Goal: Navigation & Orientation: Understand site structure

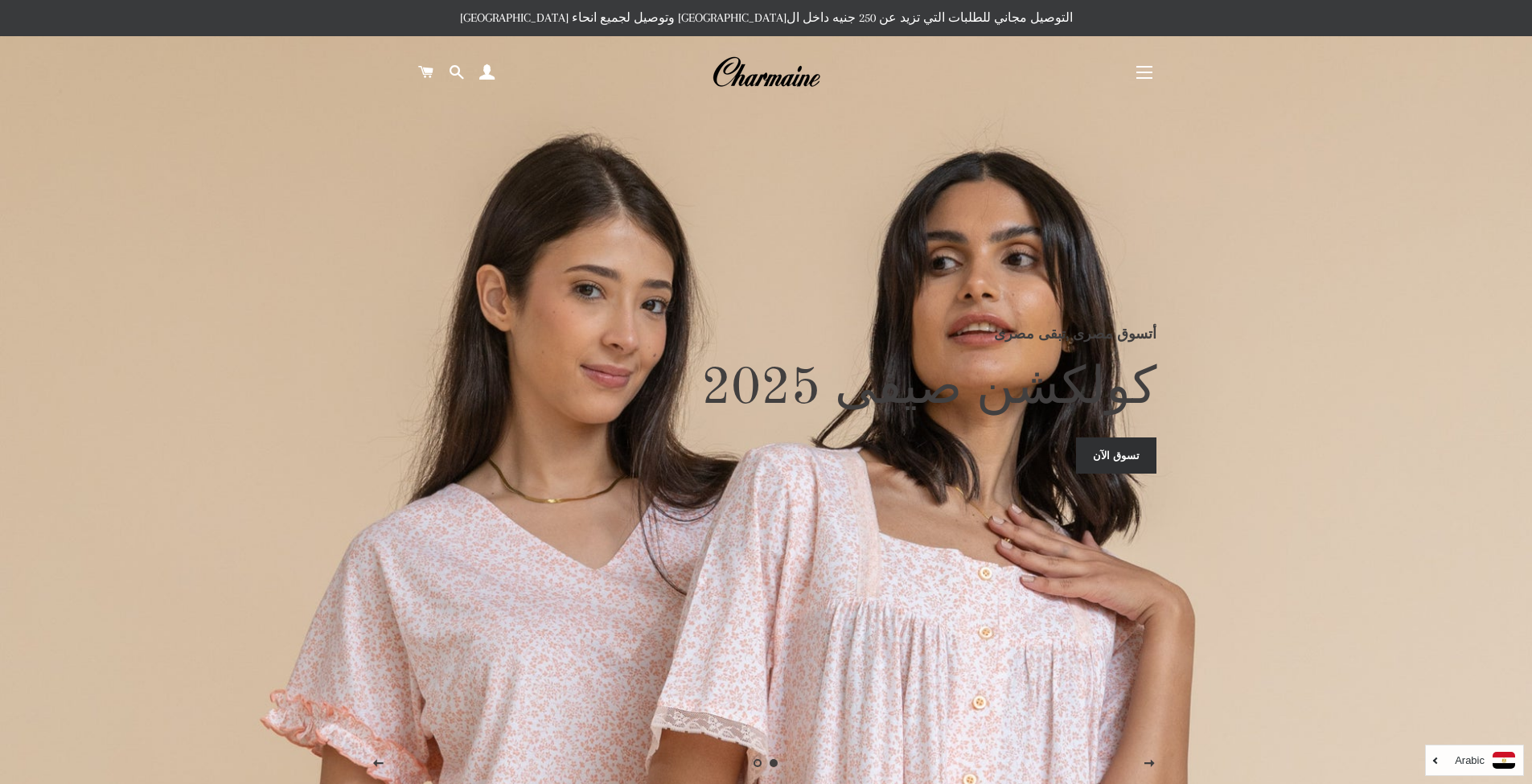
click at [1451, 759] on link "Arabic" at bounding box center [1474, 761] width 81 height 17
click at [1449, 727] on link "English" at bounding box center [1474, 729] width 97 height 29
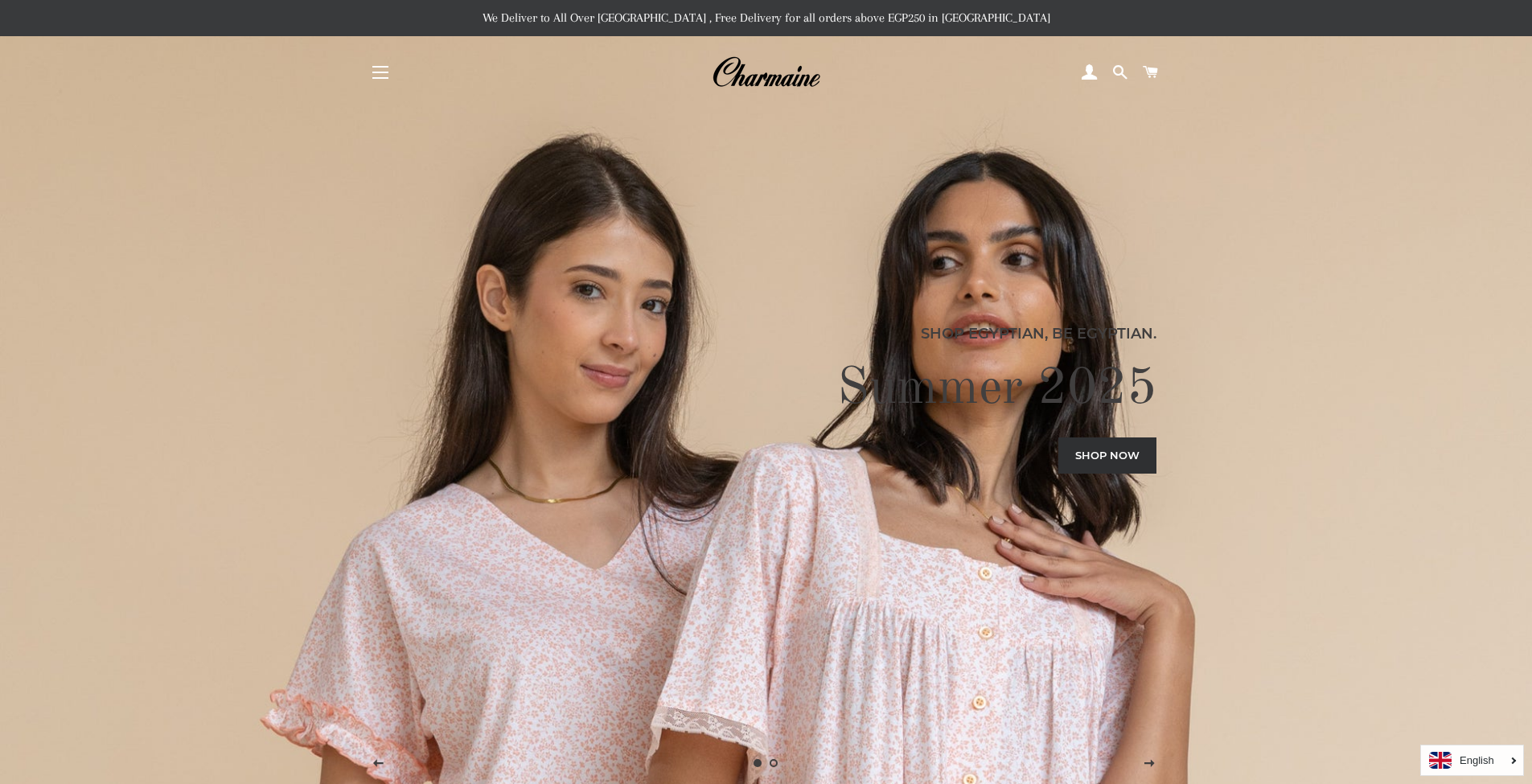
click at [382, 71] on button "Site navigation" at bounding box center [381, 72] width 40 height 40
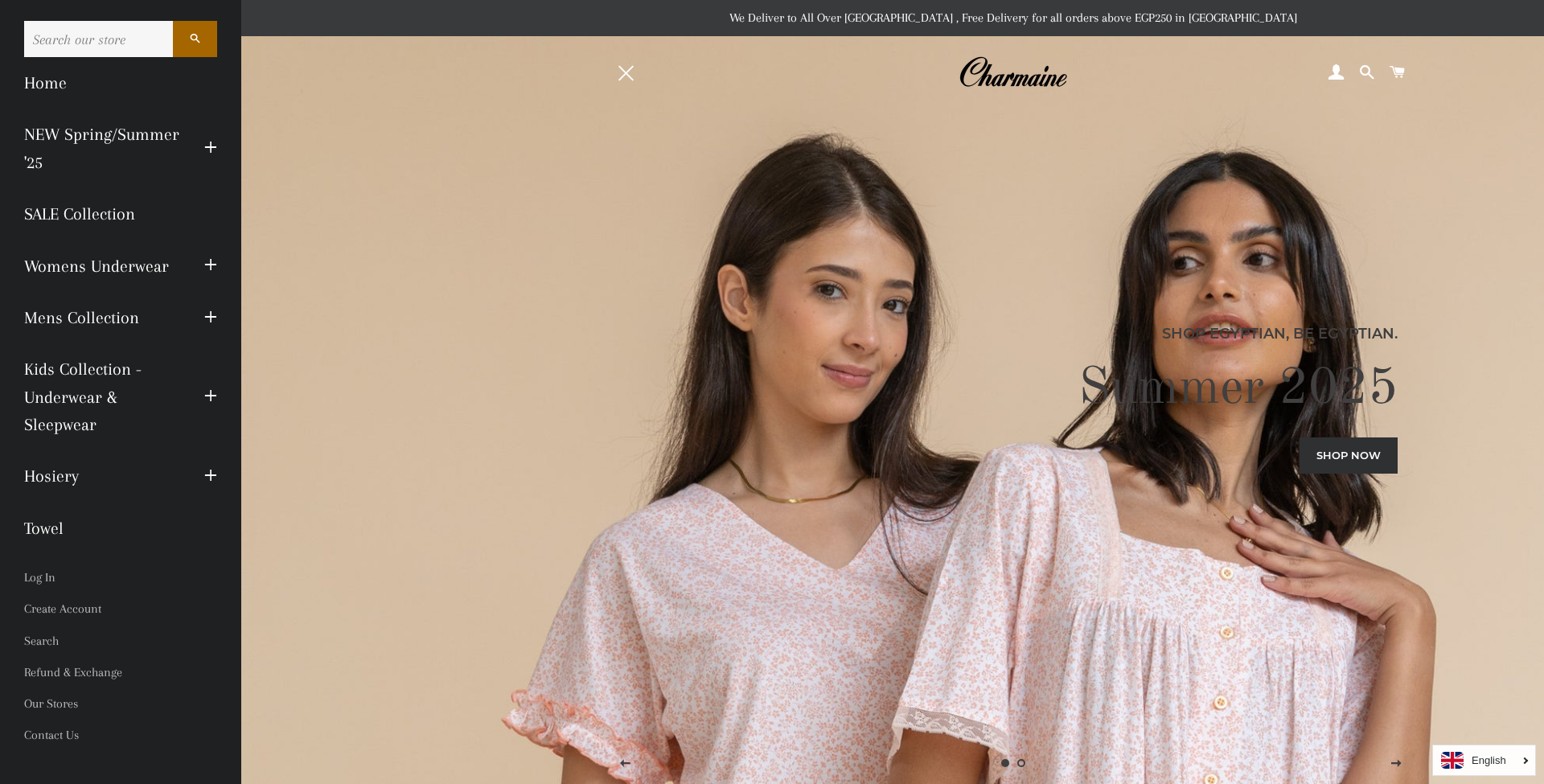
click at [208, 475] on span "button" at bounding box center [211, 476] width 13 height 20
click at [205, 472] on button "Expand submenu Hosiery Collapse submenu Hosiery" at bounding box center [211, 476] width 37 height 44
click at [200, 253] on button "Expand submenu Womens Underwear Collapse submenu Womens Underwear" at bounding box center [211, 266] width 37 height 44
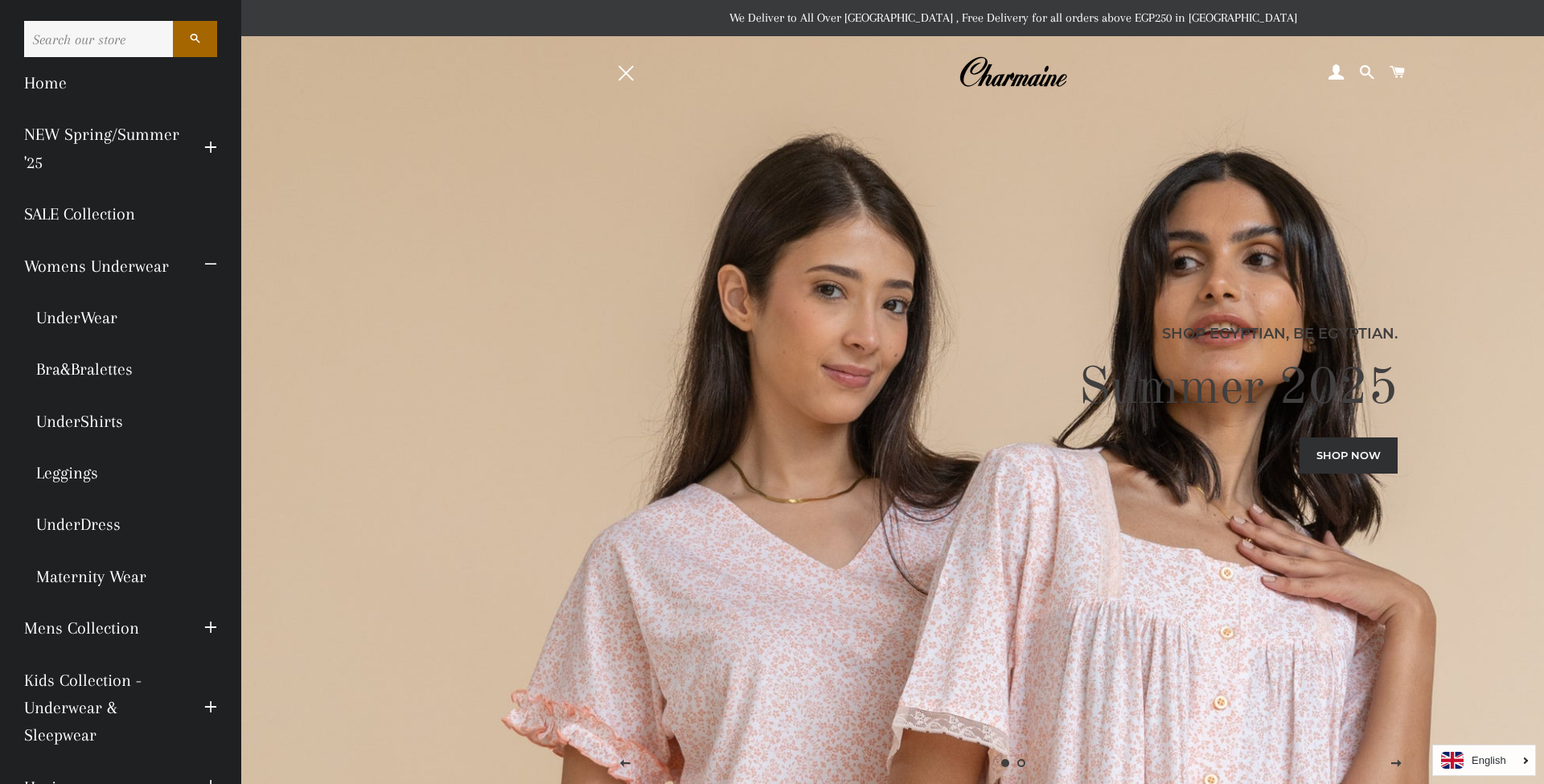
click at [205, 263] on span "button" at bounding box center [211, 266] width 13 height 20
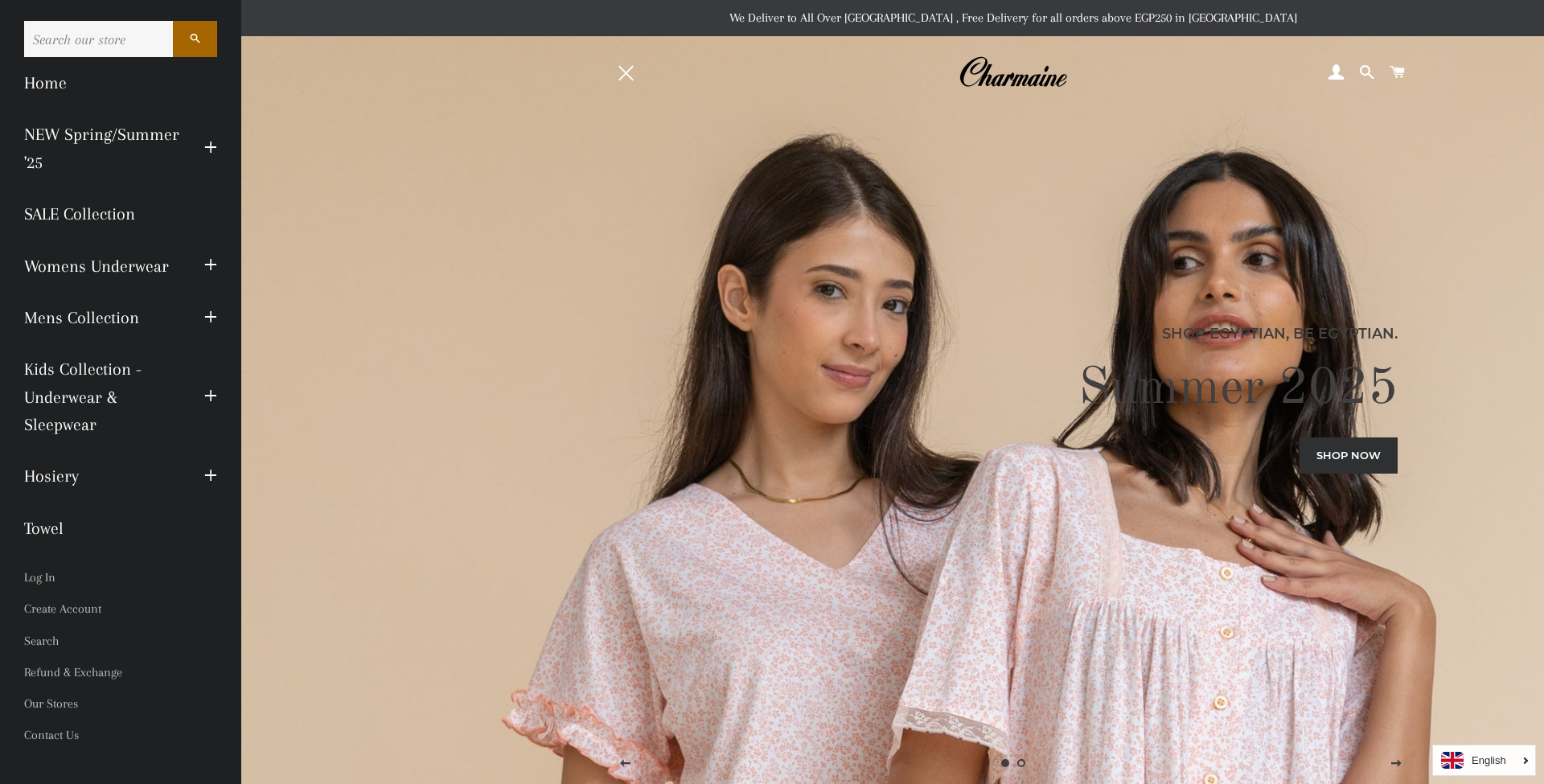
click at [211, 146] on span "button" at bounding box center [211, 148] width 13 height 20
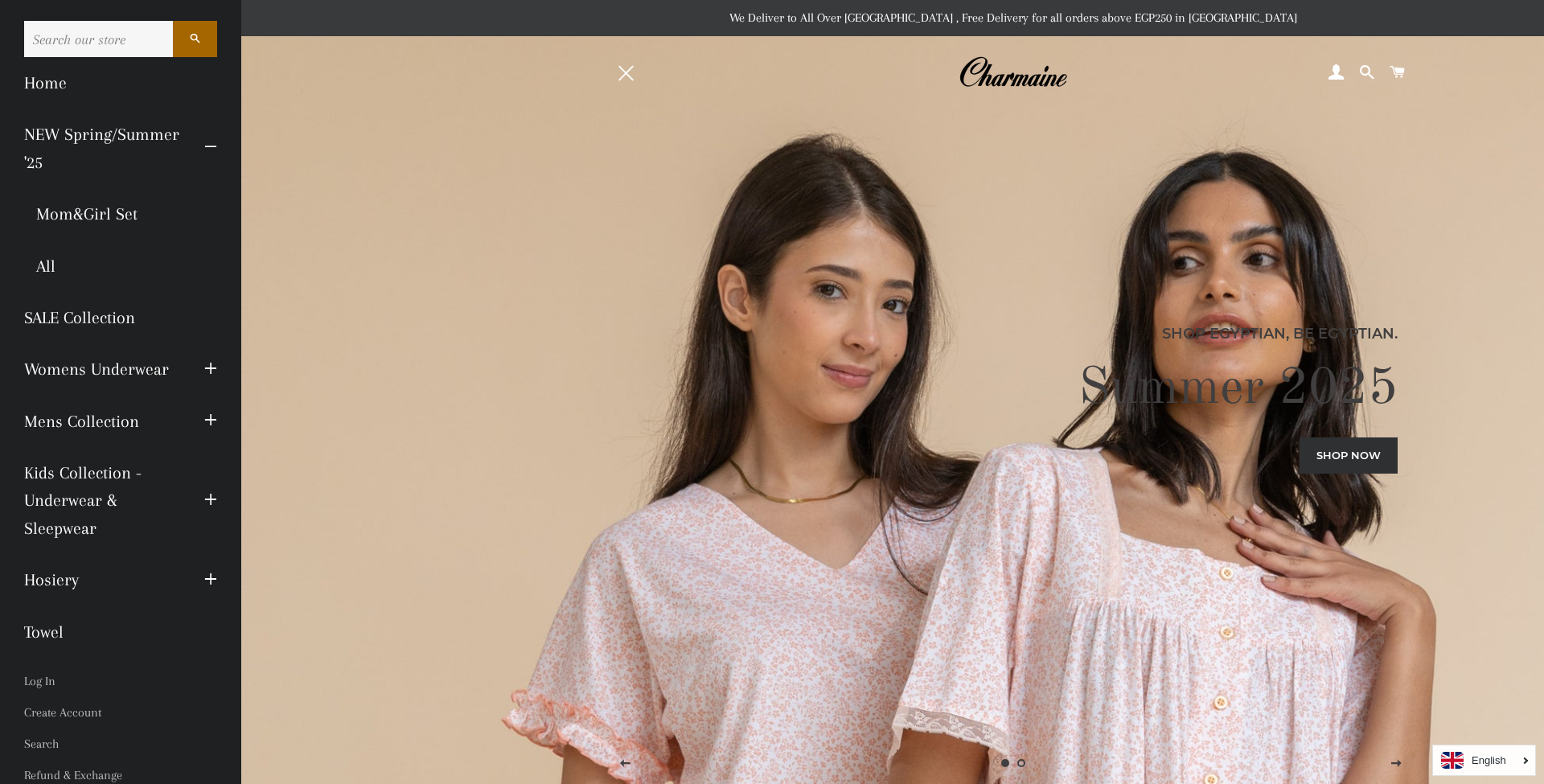
click at [205, 147] on span "button" at bounding box center [211, 148] width 13 height 20
